Goal: Complete application form: Complete application form

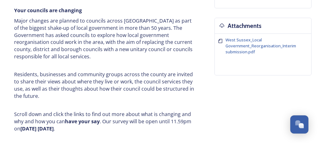
scroll to position [313, 0]
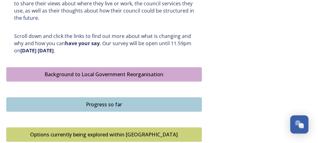
click at [118, 73] on div "Background to Local Government Reorganisation" at bounding box center [104, 74] width 189 height 8
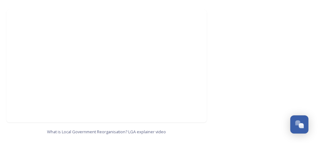
scroll to position [807, 0]
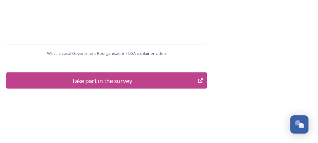
click at [106, 76] on div "Take part in the survey" at bounding box center [102, 80] width 184 height 9
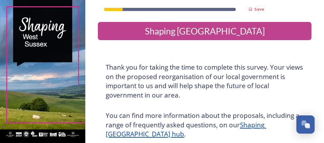
click at [132, 135] on u "Shaping [GEOGRAPHIC_DATA] hub" at bounding box center [186, 129] width 160 height 18
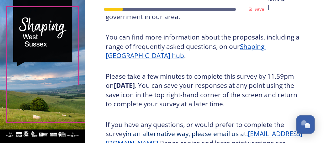
scroll to position [167, 0]
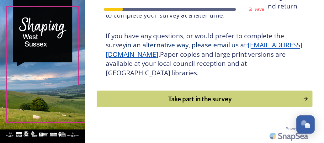
click at [178, 101] on div "Take part in the survey" at bounding box center [199, 98] width 199 height 9
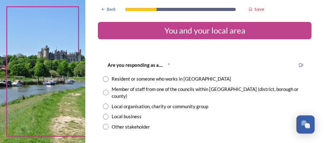
click at [105, 78] on input "radio" at bounding box center [106, 79] width 6 height 6
radio input "true"
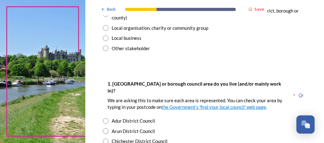
scroll to position [157, 0]
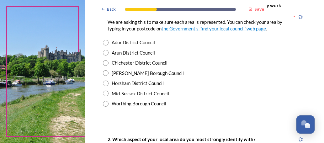
click at [106, 101] on input "radio" at bounding box center [106, 104] width 6 height 6
radio input "true"
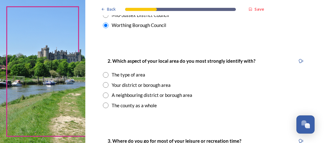
click at [104, 72] on input "radio" at bounding box center [106, 75] width 6 height 6
radio input "true"
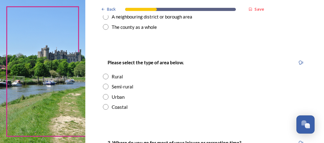
click at [104, 104] on input "radio" at bounding box center [106, 107] width 6 height 6
radio input "true"
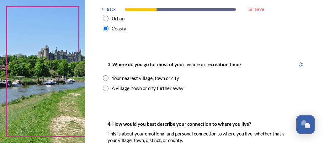
click at [106, 75] on input "radio" at bounding box center [106, 78] width 6 height 6
radio input "true"
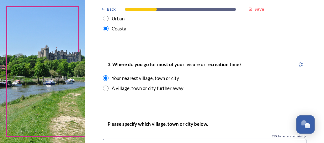
scroll to position [470, 0]
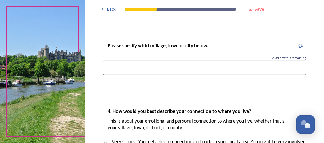
click at [120, 60] on input at bounding box center [204, 67] width 203 height 14
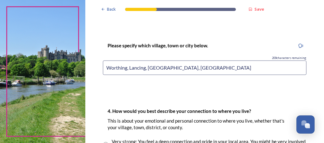
scroll to position [548, 0]
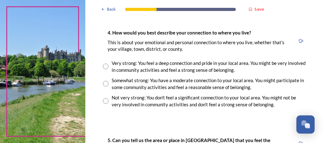
type input "Worthing, Lancing, [GEOGRAPHIC_DATA], [GEOGRAPHIC_DATA]"
click at [106, 64] on input "radio" at bounding box center [106, 67] width 6 height 6
radio input "true"
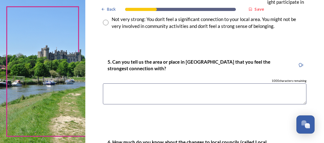
click at [122, 83] on textarea at bounding box center [204, 93] width 203 height 21
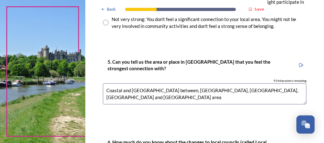
click at [246, 83] on textarea "Coastal and [GEOGRAPHIC_DATA] between, [GEOGRAPHIC_DATA], [GEOGRAPHIC_DATA], [G…" at bounding box center [204, 93] width 203 height 21
click at [256, 83] on textarea "Coastal and [GEOGRAPHIC_DATA] between, [GEOGRAPHIC_DATA], [GEOGRAPHIC_DATA], [G…" at bounding box center [204, 93] width 203 height 21
click at [283, 83] on textarea "Coastal and [GEOGRAPHIC_DATA] between, [GEOGRAPHIC_DATA], [GEOGRAPHIC_DATA], [G…" at bounding box center [204, 93] width 203 height 21
click at [215, 83] on textarea "Coastal and [GEOGRAPHIC_DATA] between, [GEOGRAPHIC_DATA], [GEOGRAPHIC_DATA], [G…" at bounding box center [204, 93] width 203 height 21
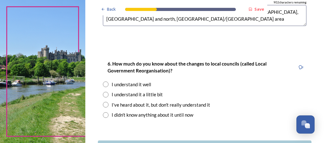
type textarea "Coastal and [GEOGRAPHIC_DATA] between, [GEOGRAPHIC_DATA], [GEOGRAPHIC_DATA], [G…"
click at [106, 92] on input "radio" at bounding box center [106, 95] width 6 height 6
radio input "true"
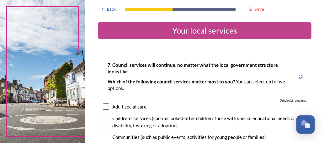
scroll to position [78, 0]
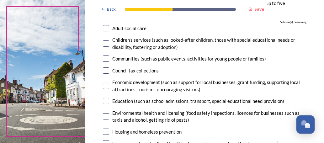
click at [105, 101] on input "checkbox" at bounding box center [106, 101] width 6 height 6
checkbox input "true"
click at [105, 116] on input "checkbox" at bounding box center [106, 116] width 6 height 6
checkbox input "true"
click at [105, 130] on input "checkbox" at bounding box center [106, 131] width 6 height 6
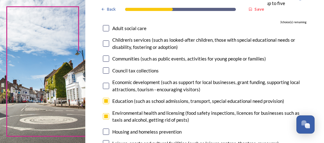
checkbox input "true"
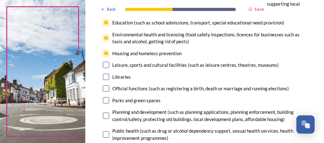
click at [106, 65] on input "checkbox" at bounding box center [106, 65] width 6 height 6
checkbox input "false"
click at [106, 115] on input "checkbox" at bounding box center [106, 115] width 6 height 6
checkbox input "true"
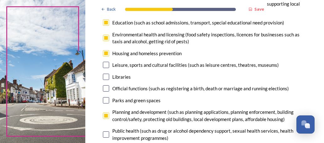
click at [106, 99] on input "checkbox" at bounding box center [106, 100] width 6 height 6
checkbox input "true"
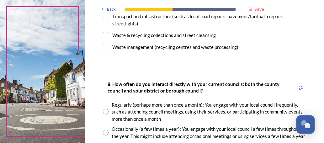
scroll to position [391, 0]
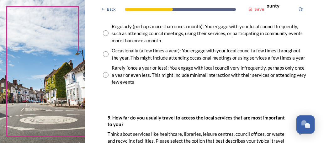
click at [106, 57] on input "radio" at bounding box center [106, 54] width 6 height 6
radio input "true"
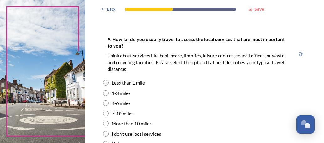
click at [107, 96] on input "radio" at bounding box center [106, 93] width 6 height 6
radio input "true"
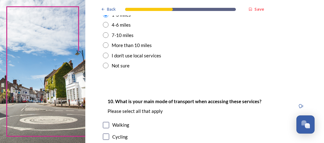
scroll to position [626, 0]
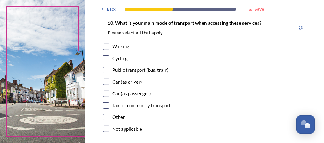
click at [106, 85] on input "checkbox" at bounding box center [106, 82] width 6 height 6
checkbox input "true"
click at [106, 73] on input "checkbox" at bounding box center [106, 70] width 6 height 6
checkbox input "true"
click at [106, 108] on input "checkbox" at bounding box center [106, 105] width 6 height 6
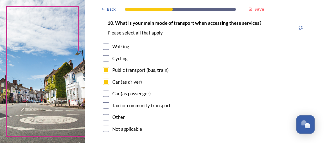
checkbox input "true"
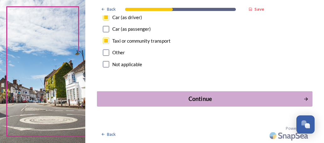
click at [197, 98] on div "Continue" at bounding box center [200, 99] width 200 height 8
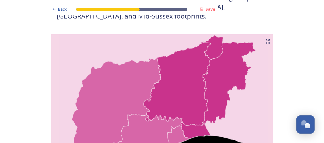
scroll to position [313, 0]
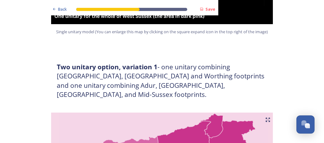
click at [265, 117] on icon at bounding box center [267, 119] width 5 height 5
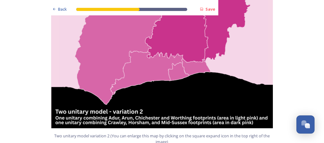
scroll to position [783, 0]
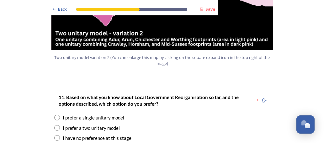
click at [54, 125] on input "radio" at bounding box center [57, 128] width 6 height 6
radio input "true"
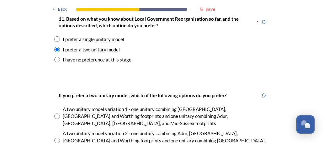
radio input "true"
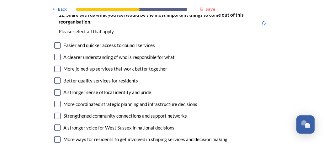
scroll to position [1096, 0]
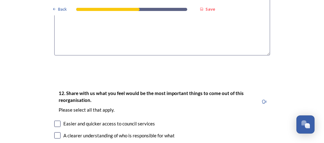
click at [54, 121] on input "checkbox" at bounding box center [57, 124] width 6 height 6
checkbox input "true"
click at [54, 132] on input "checkbox" at bounding box center [57, 135] width 6 height 6
checkbox input "true"
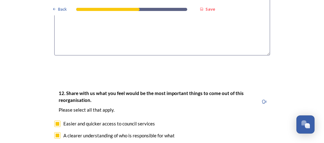
checkbox input "true"
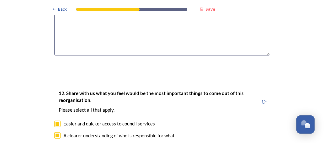
scroll to position [1174, 0]
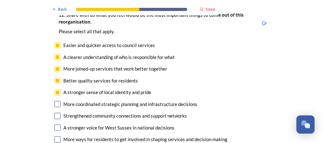
click at [54, 101] on input "checkbox" at bounding box center [57, 104] width 6 height 6
checkbox input "true"
click at [54, 113] on input "checkbox" at bounding box center [57, 116] width 6 height 6
checkbox input "true"
click at [54, 124] on input "checkbox" at bounding box center [57, 127] width 6 height 6
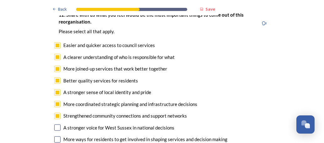
checkbox input "true"
click at [55, 136] on input "checkbox" at bounding box center [57, 139] width 6 height 6
checkbox input "true"
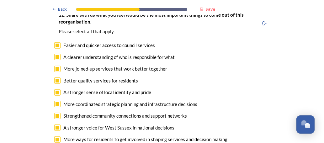
scroll to position [1253, 0]
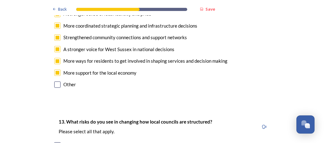
click at [55, 142] on input "checkbox" at bounding box center [57, 145] width 6 height 6
checkbox input "true"
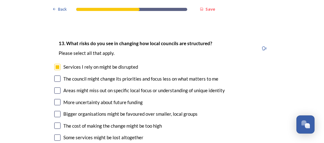
click at [55, 75] on input "checkbox" at bounding box center [57, 78] width 6 height 6
checkbox input "true"
click at [54, 87] on input "checkbox" at bounding box center [57, 90] width 6 height 6
checkbox input "true"
click at [54, 99] on input "checkbox" at bounding box center [57, 102] width 6 height 6
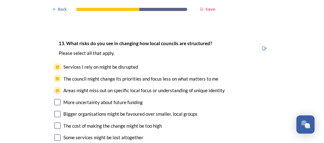
checkbox input "true"
click at [54, 111] on input "checkbox" at bounding box center [57, 114] width 6 height 6
checkbox input "true"
click at [54, 122] on input "checkbox" at bounding box center [57, 125] width 6 height 6
checkbox input "true"
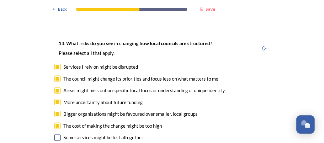
click at [55, 134] on input "checkbox" at bounding box center [57, 137] width 6 height 6
checkbox input "true"
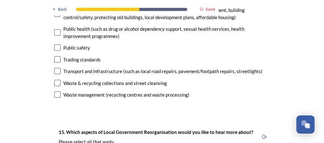
scroll to position [1801, 0]
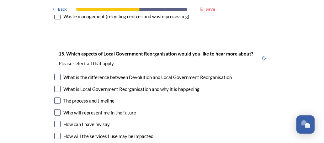
click at [54, 74] on input "checkbox" at bounding box center [57, 77] width 6 height 6
checkbox input "true"
click at [54, 86] on input "checkbox" at bounding box center [57, 89] width 6 height 6
checkbox input "true"
click at [54, 109] on input "checkbox" at bounding box center [57, 112] width 6 height 6
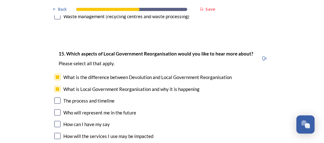
checkbox input "true"
click at [54, 133] on input "checkbox" at bounding box center [57, 136] width 6 height 6
checkbox input "true"
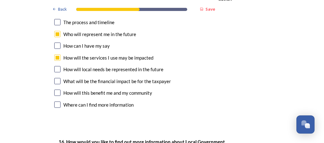
click at [54, 66] on input "checkbox" at bounding box center [57, 69] width 6 height 6
checkbox input "true"
click at [54, 78] on input "checkbox" at bounding box center [57, 81] width 6 height 6
checkbox input "true"
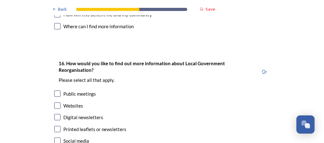
click at [54, 102] on input "checkbox" at bounding box center [57, 105] width 6 height 6
checkbox input "true"
click at [54, 114] on input "checkbox" at bounding box center [57, 117] width 6 height 6
checkbox input "true"
click at [55, 137] on input "checkbox" at bounding box center [57, 140] width 6 height 6
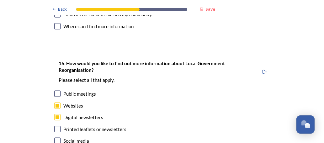
checkbox input "true"
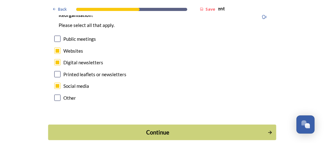
click at [169, 128] on div "Continue" at bounding box center [157, 132] width 212 height 8
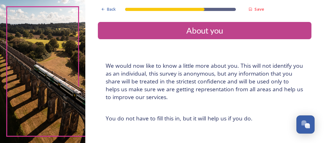
scroll to position [78, 0]
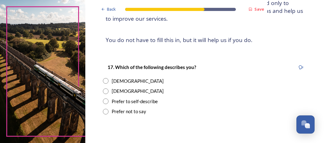
click at [105, 82] on input "radio" at bounding box center [106, 81] width 6 height 6
radio input "true"
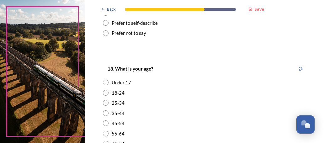
scroll to position [235, 0]
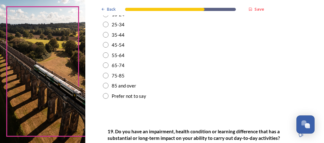
click at [106, 76] on input "radio" at bounding box center [106, 76] width 6 height 6
radio input "true"
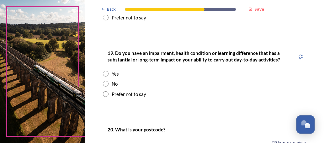
click at [106, 73] on input "radio" at bounding box center [106, 74] width 6 height 6
radio input "true"
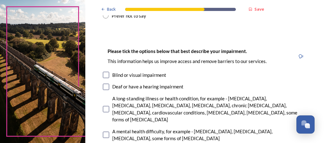
scroll to position [470, 0]
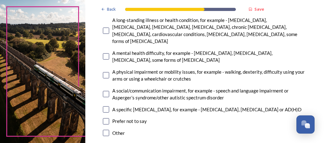
click at [105, 72] on input "checkbox" at bounding box center [106, 75] width 6 height 6
checkbox input "true"
click at [105, 28] on input "checkbox" at bounding box center [106, 31] width 6 height 6
checkbox input "true"
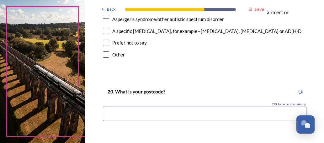
click at [153, 108] on input at bounding box center [204, 113] width 203 height 14
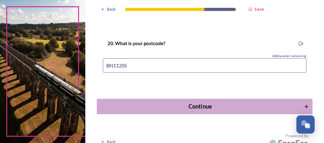
type input "BN112SS"
click at [195, 102] on div "Continue" at bounding box center [200, 106] width 200 height 8
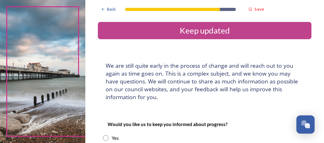
scroll to position [78, 0]
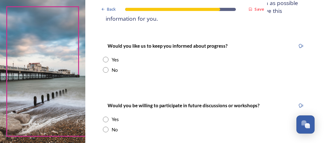
click at [106, 59] on input "radio" at bounding box center [106, 60] width 6 height 6
radio input "true"
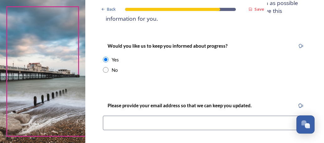
click at [163, 122] on input at bounding box center [204, 123] width 203 height 14
type input "[EMAIL_ADDRESS][DOMAIN_NAME]"
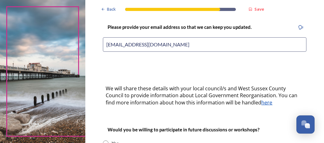
scroll to position [235, 0]
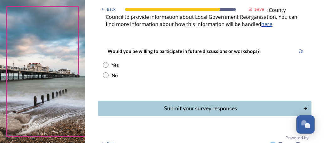
drag, startPoint x: 106, startPoint y: 74, endPoint x: 115, endPoint y: 76, distance: 9.1
click at [106, 74] on input "radio" at bounding box center [106, 75] width 6 height 6
radio input "true"
click at [180, 107] on div "Submit your survey responses" at bounding box center [200, 108] width 200 height 8
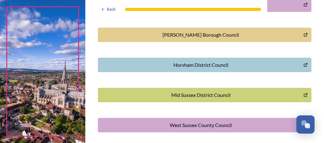
scroll to position [260, 0]
